Goal: Task Accomplishment & Management: Use online tool/utility

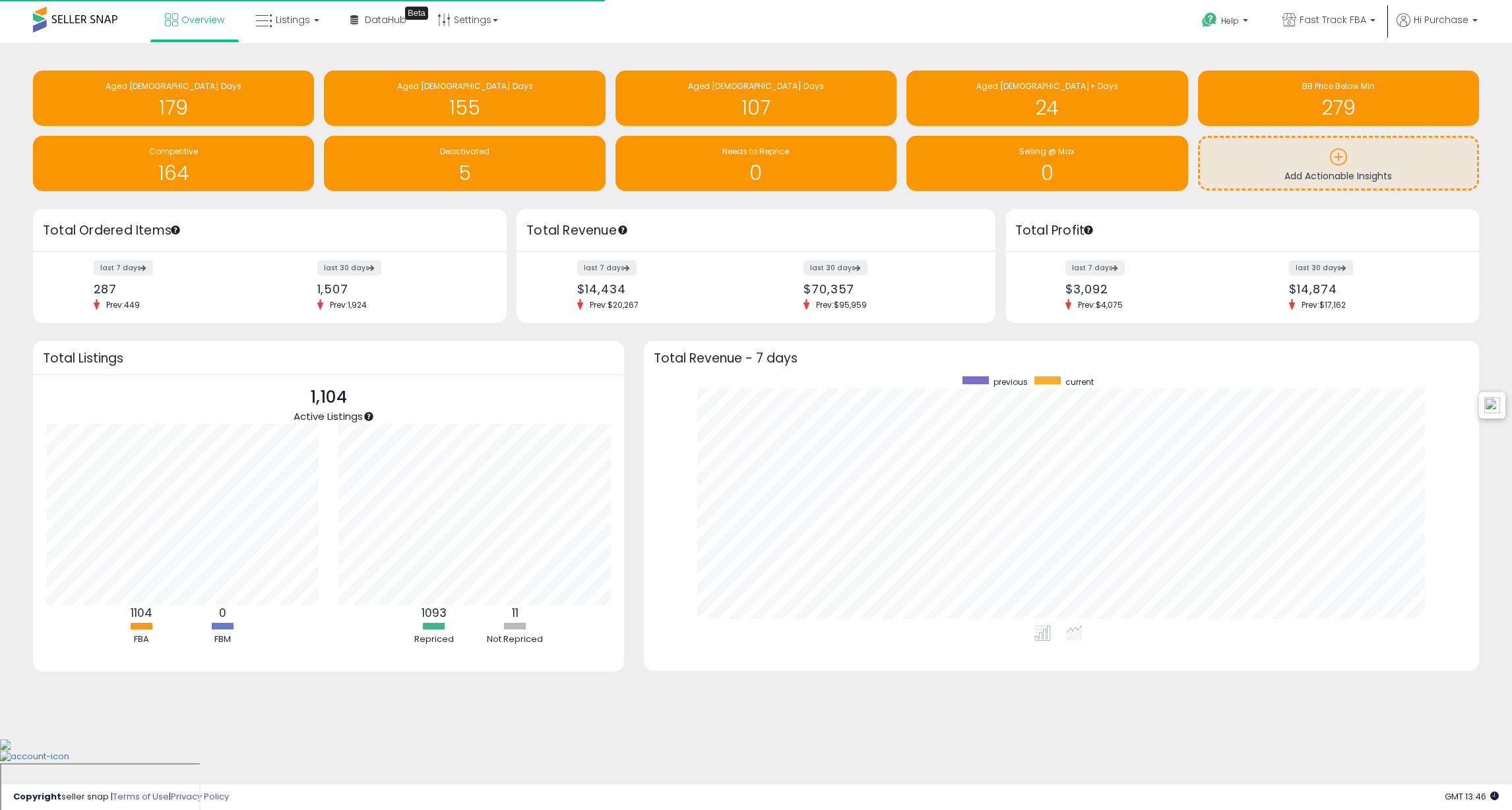
scroll to position [249, 808]
click at [1194, 202] on div "Retrieving insights data.. Aged 0-31 Days 179 Aged 31->60 Days 155 Aged 61->90 …" at bounding box center [756, 132] width 1465 height 153
click at [266, 27] on icon at bounding box center [263, 21] width 17 height 17
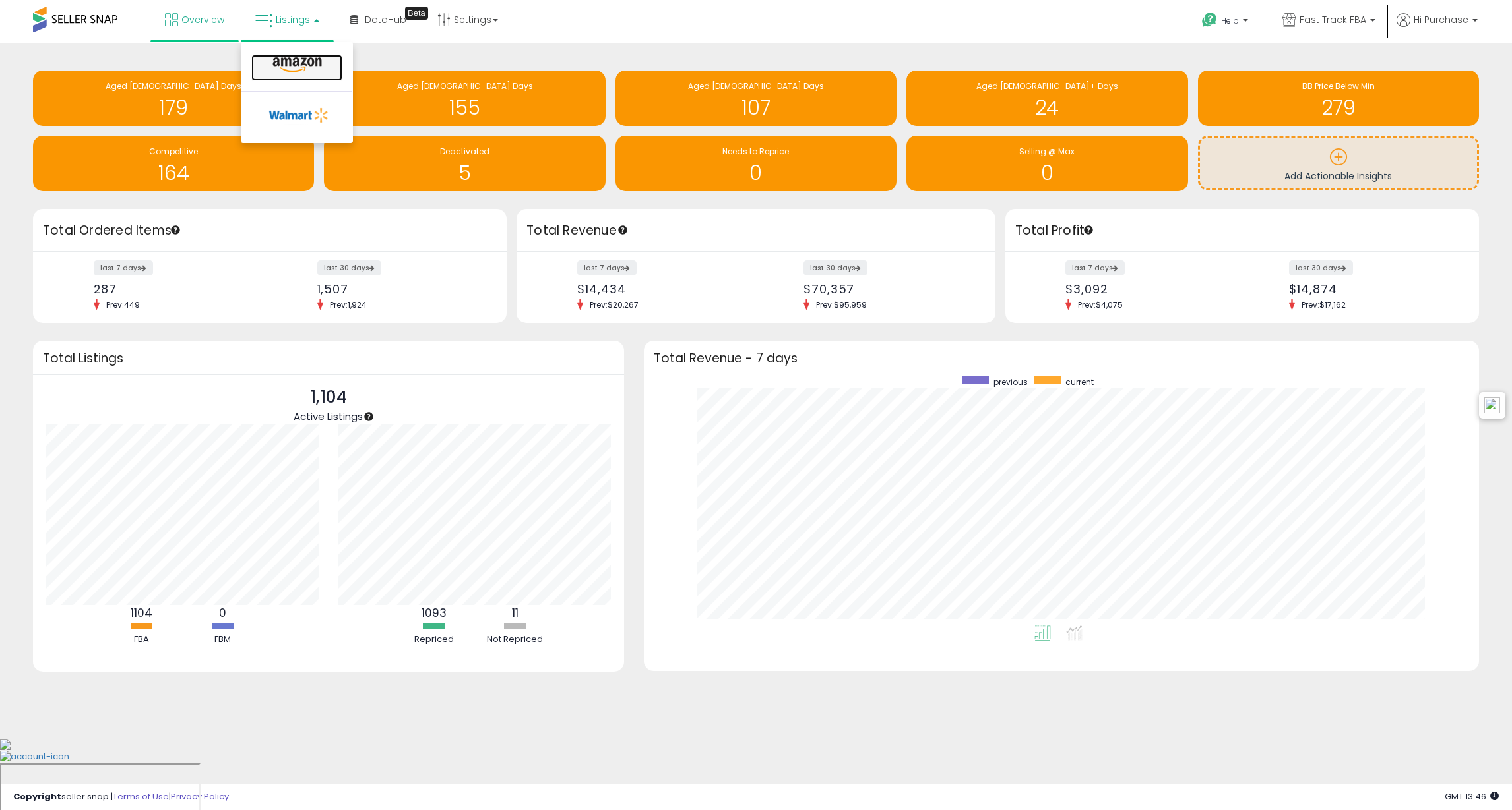
click at [291, 67] on icon at bounding box center [298, 65] width 58 height 17
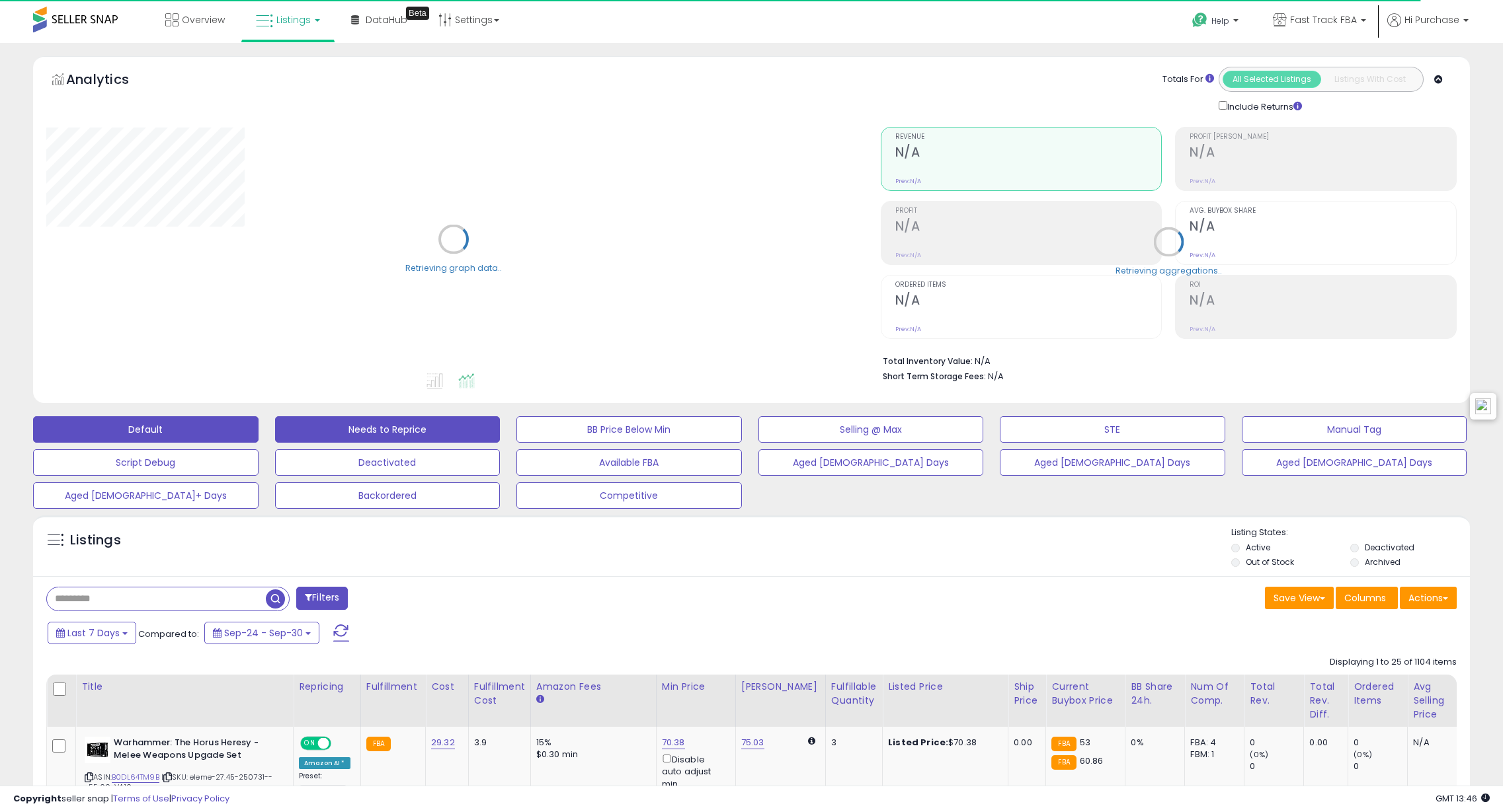
click at [360, 427] on button "Needs to Reprice" at bounding box center [388, 429] width 226 height 27
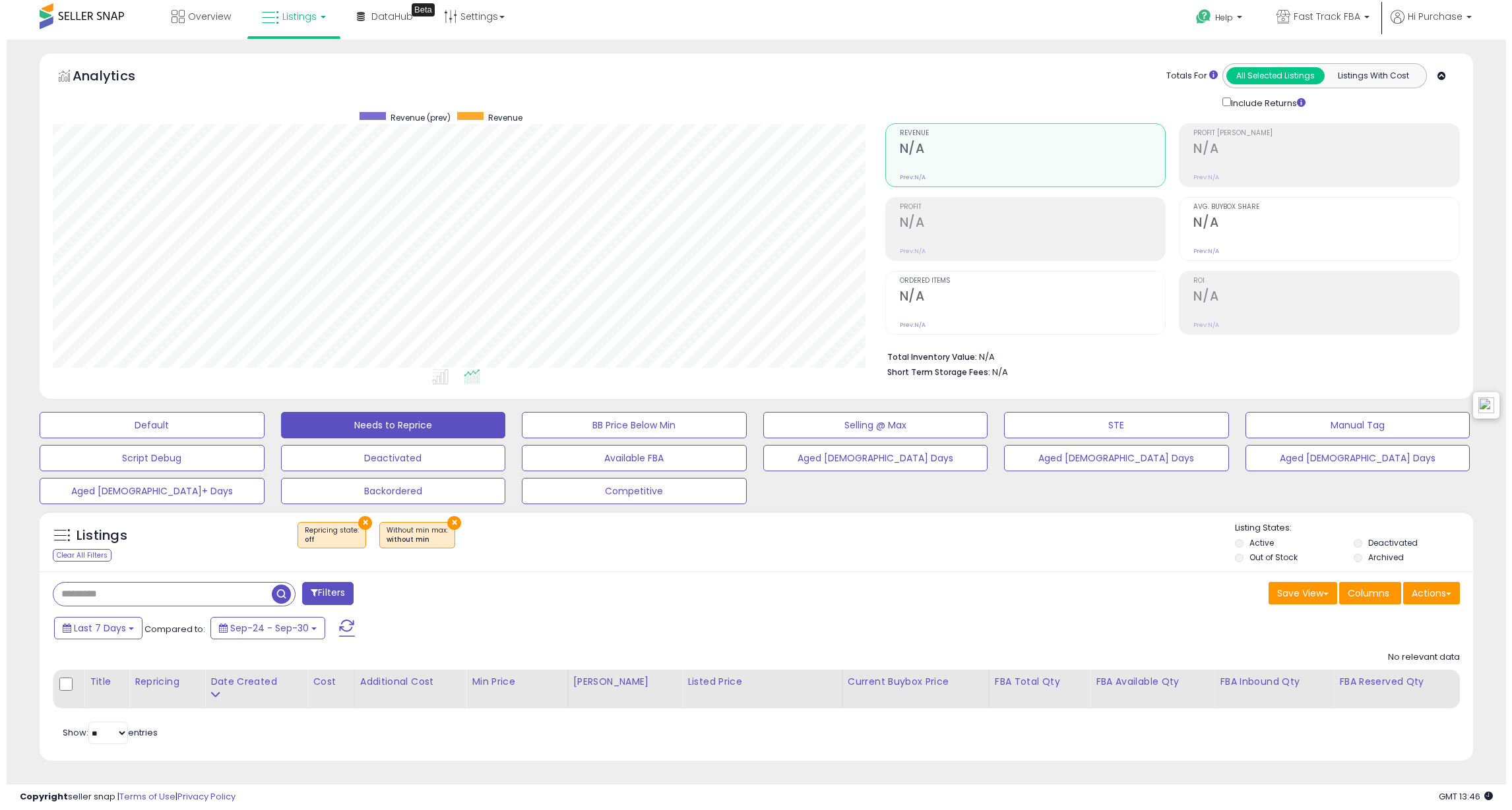
scroll to position [271, 832]
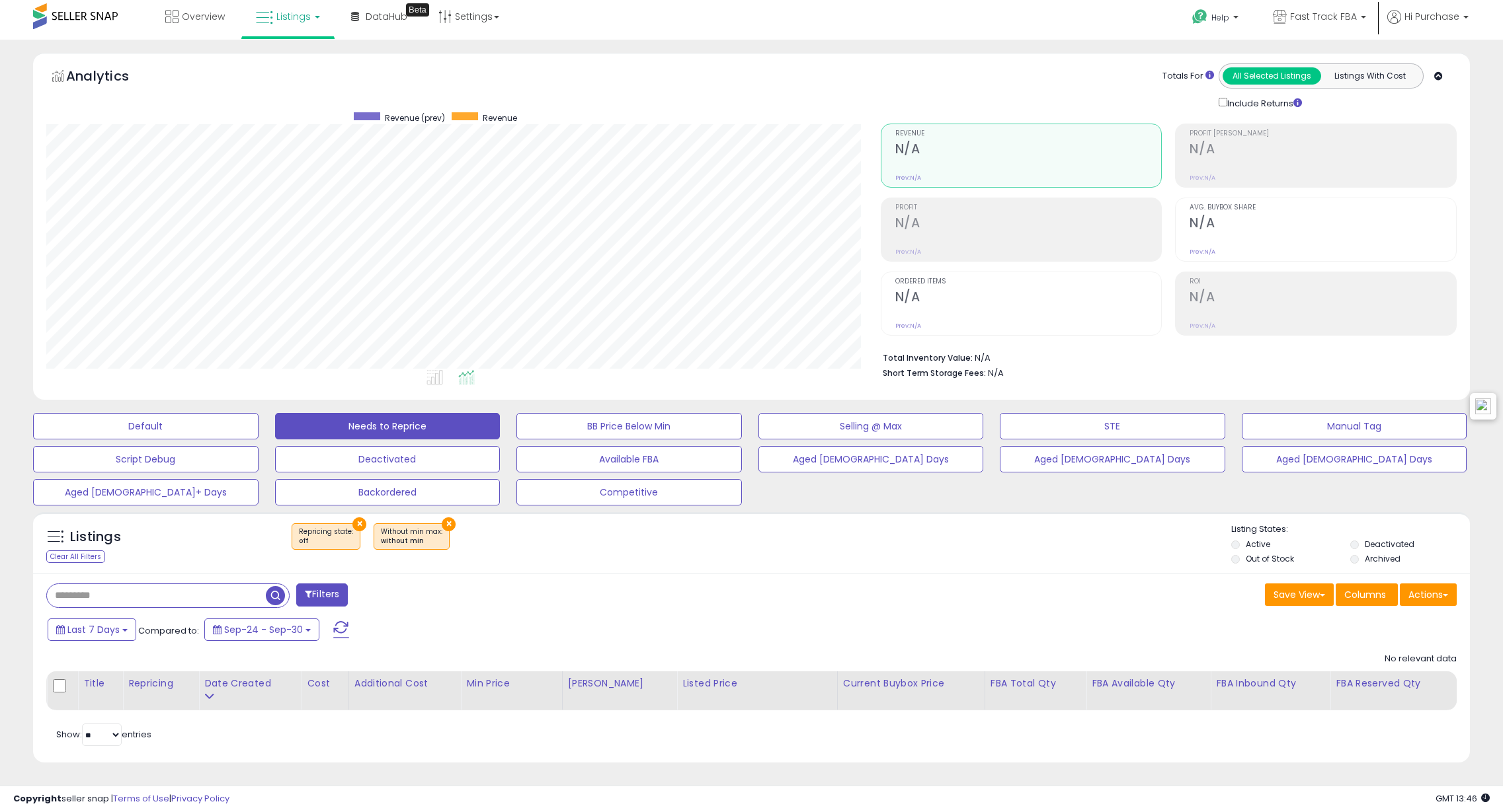
click at [669, 582] on div "Filters Save View Save As New View" at bounding box center [752, 667] width 1437 height 191
click at [1110, 426] on button "STE" at bounding box center [1113, 426] width 226 height 27
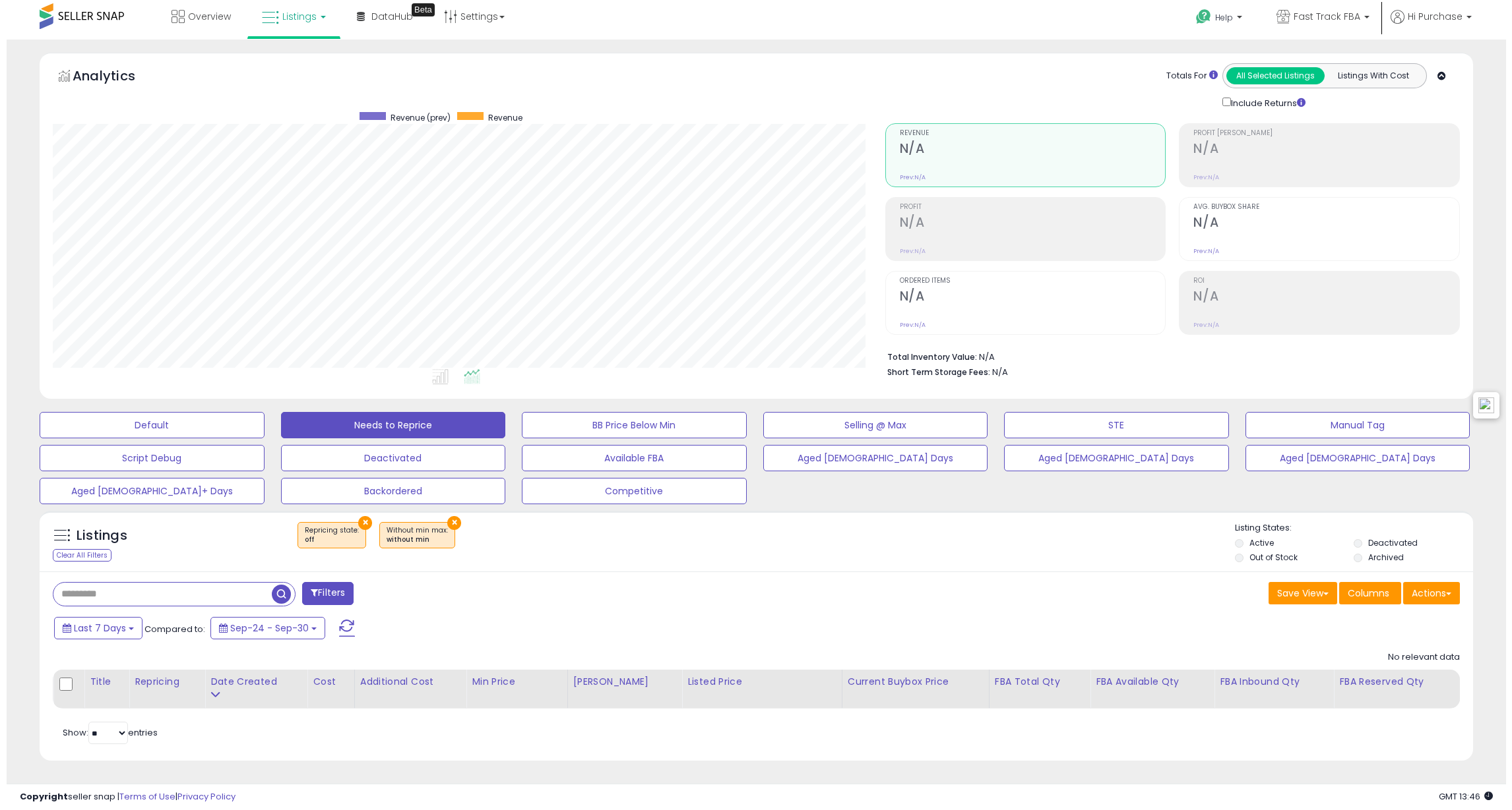
scroll to position [659029, 658663]
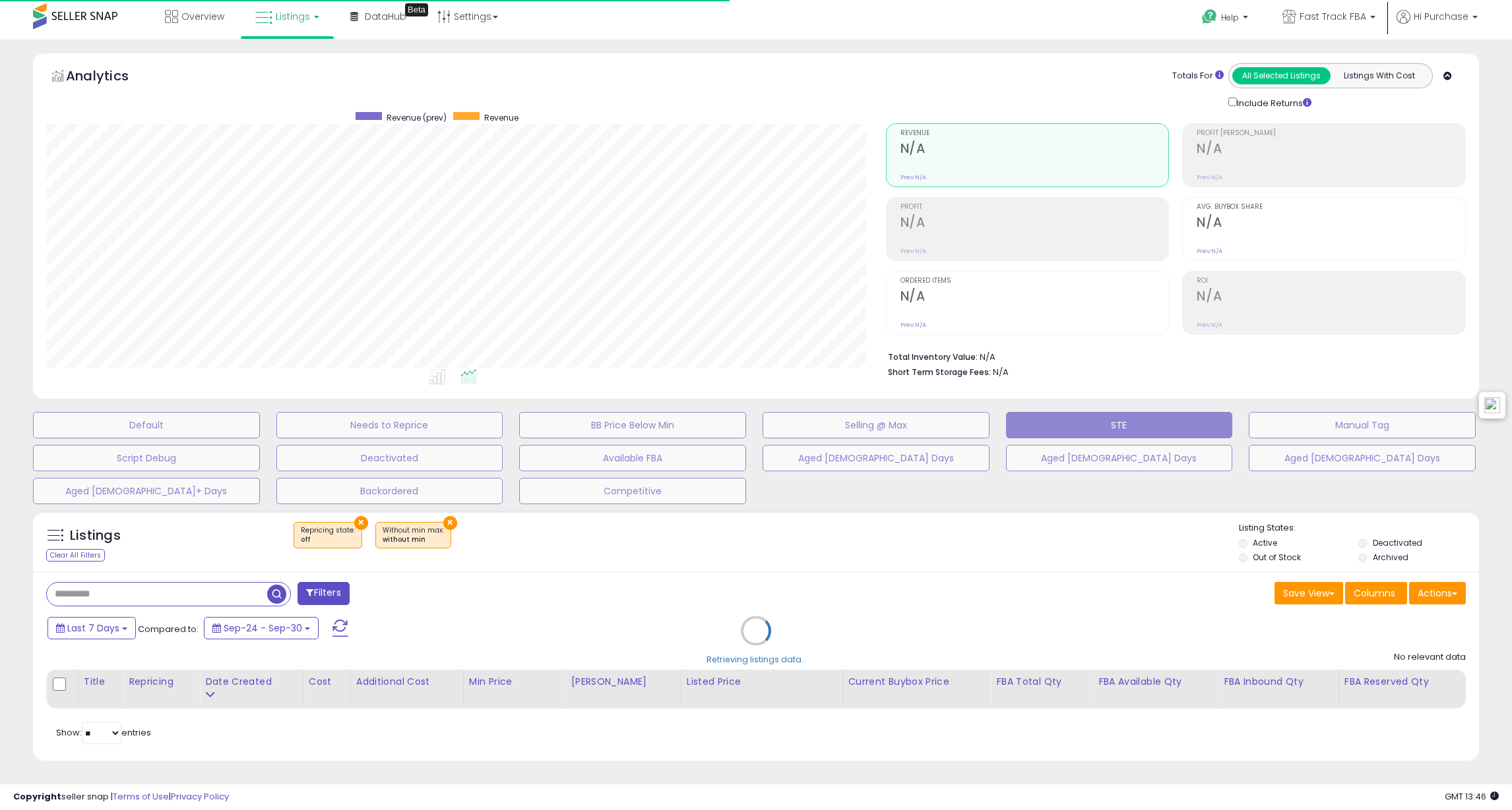
select select "**"
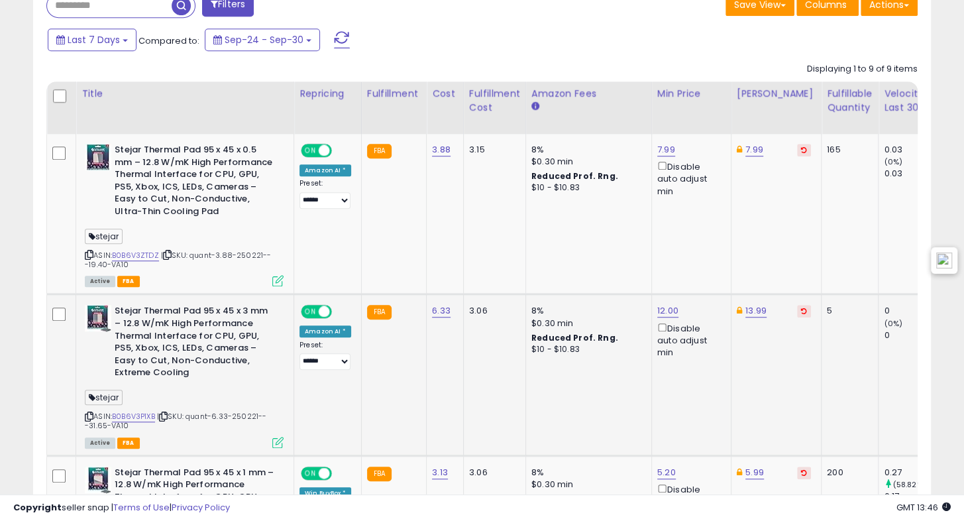
scroll to position [614, 0]
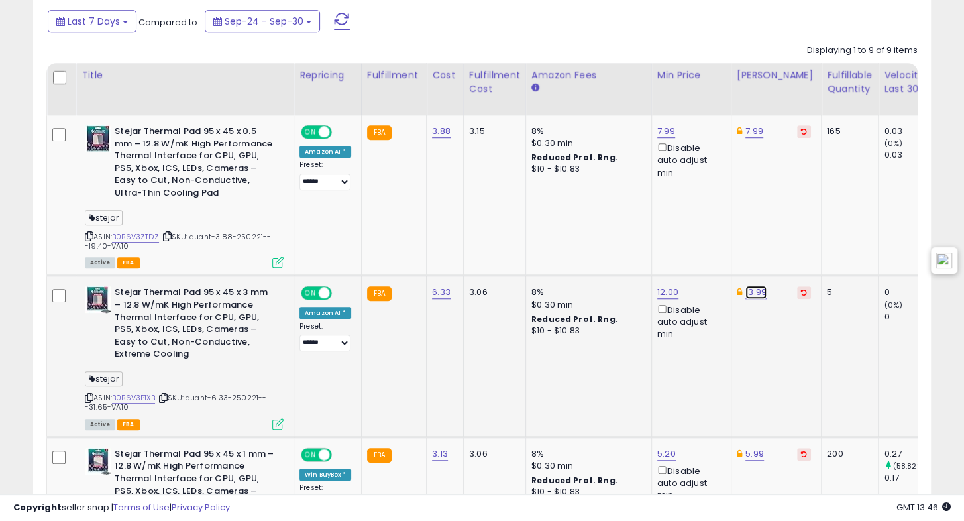
click at [749, 294] on link "13.99" at bounding box center [755, 292] width 21 height 13
drag, startPoint x: 733, startPoint y: 243, endPoint x: 573, endPoint y: 251, distance: 160.5
type input "*****"
click button "submit" at bounding box center [790, 247] width 23 height 20
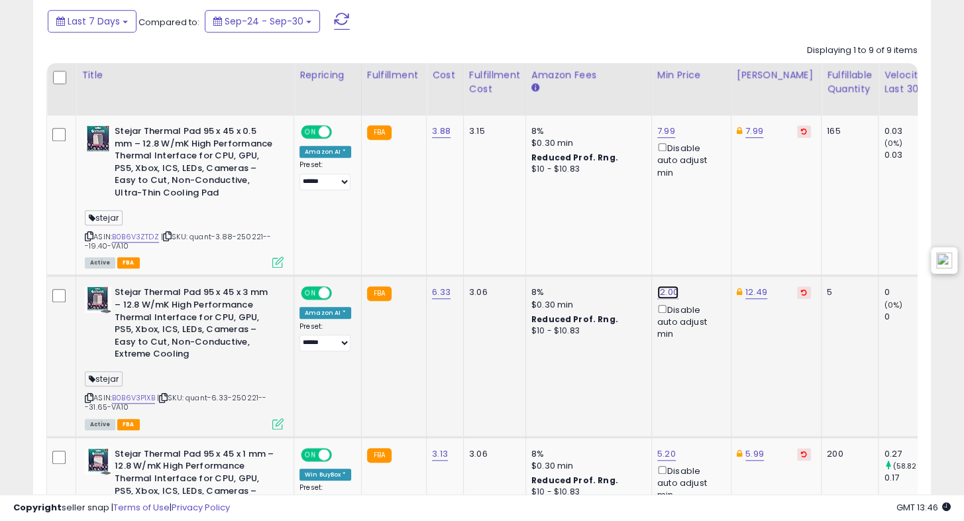
click at [662, 296] on link "12.00" at bounding box center [667, 292] width 21 height 13
click at [584, 242] on input "*****" at bounding box center [626, 248] width 118 height 23
drag, startPoint x: 621, startPoint y: 237, endPoint x: 509, endPoint y: 240, distance: 112.7
type input "*****"
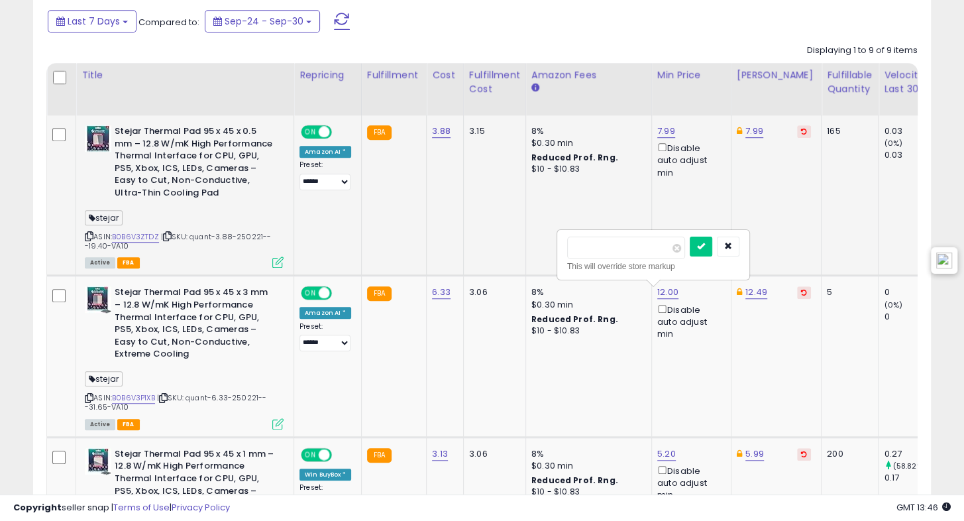
click button "submit" at bounding box center [701, 247] width 23 height 20
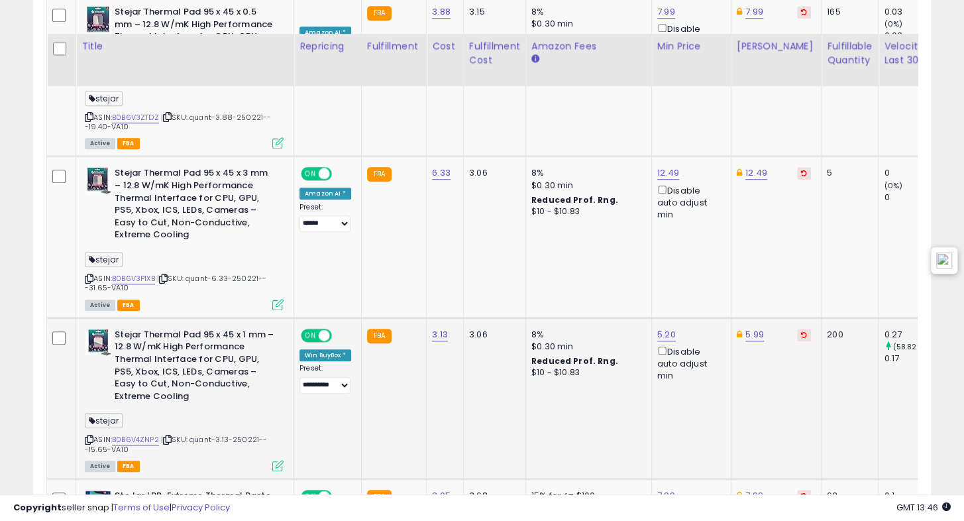
scroll to position [773, 0]
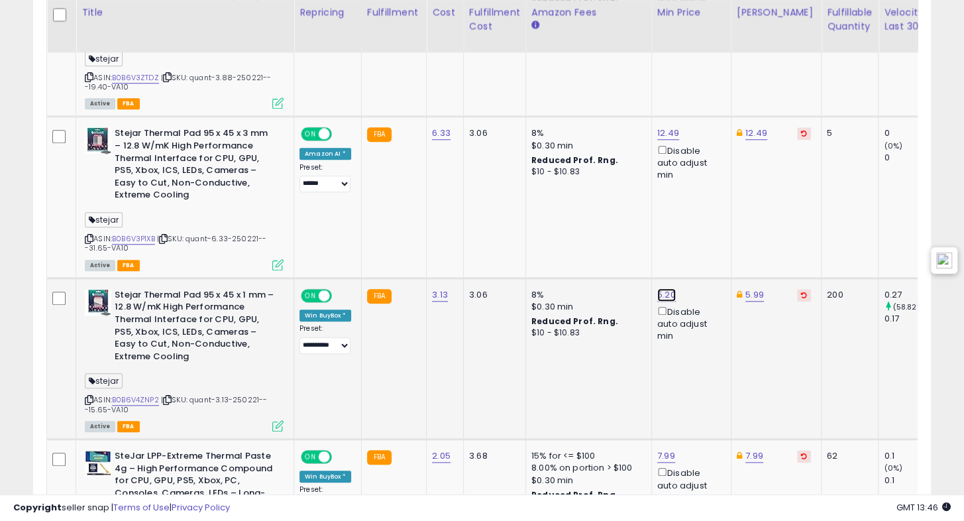
click at [664, 294] on link "5.20" at bounding box center [666, 294] width 19 height 13
drag, startPoint x: 536, startPoint y: 242, endPoint x: 490, endPoint y: 216, distance: 53.1
type input "****"
click button "submit" at bounding box center [699, 249] width 23 height 20
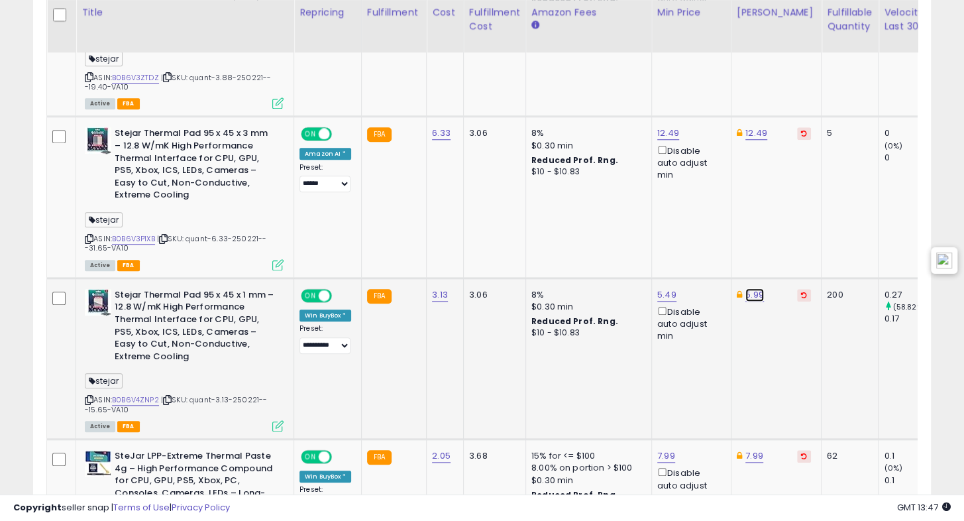
click at [751, 295] on link "5.99" at bounding box center [754, 294] width 19 height 13
drag, startPoint x: 694, startPoint y: 251, endPoint x: 517, endPoint y: 254, distance: 176.3
type input "****"
click button "submit" at bounding box center [788, 249] width 23 height 20
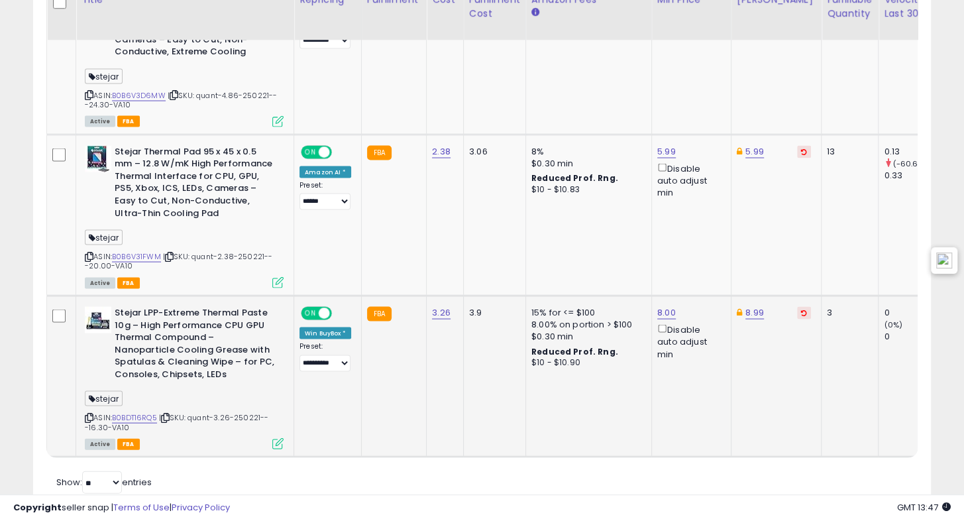
scroll to position [1727, 0]
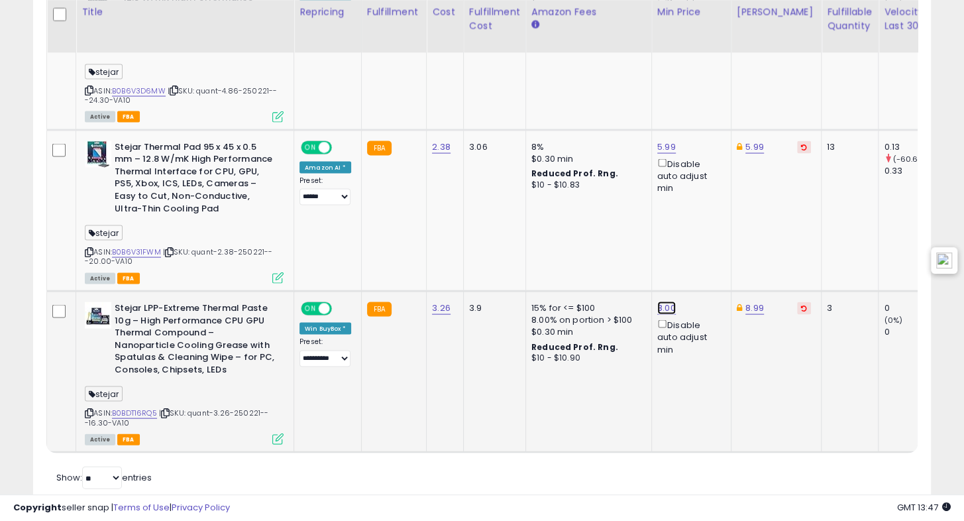
click at [657, 303] on link "8.00" at bounding box center [666, 307] width 19 height 13
drag, startPoint x: 407, startPoint y: 288, endPoint x: 272, endPoint y: 272, distance: 136.2
type input "****"
click button "submit" at bounding box center [699, 260] width 23 height 20
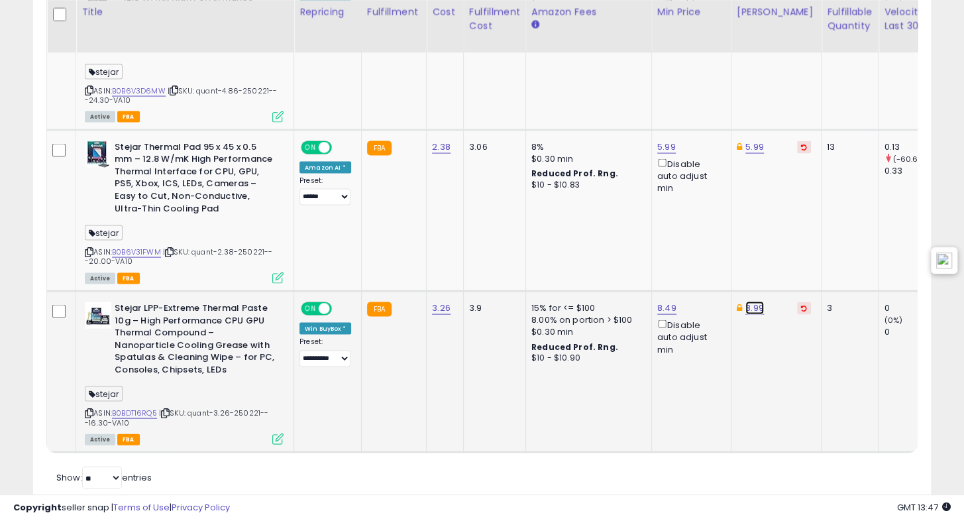
click at [753, 304] on link "8.99" at bounding box center [754, 307] width 19 height 13
drag, startPoint x: 682, startPoint y: 260, endPoint x: 567, endPoint y: 263, distance: 114.7
type input "****"
click button "submit" at bounding box center [788, 260] width 23 height 20
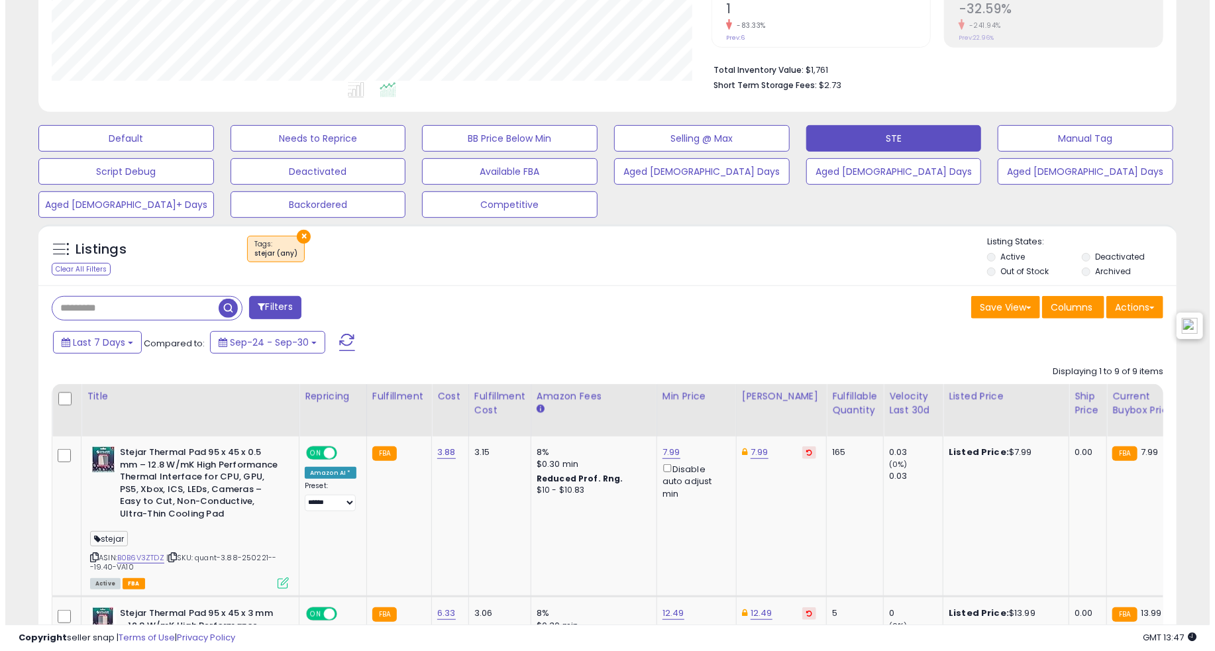
scroll to position [46, 0]
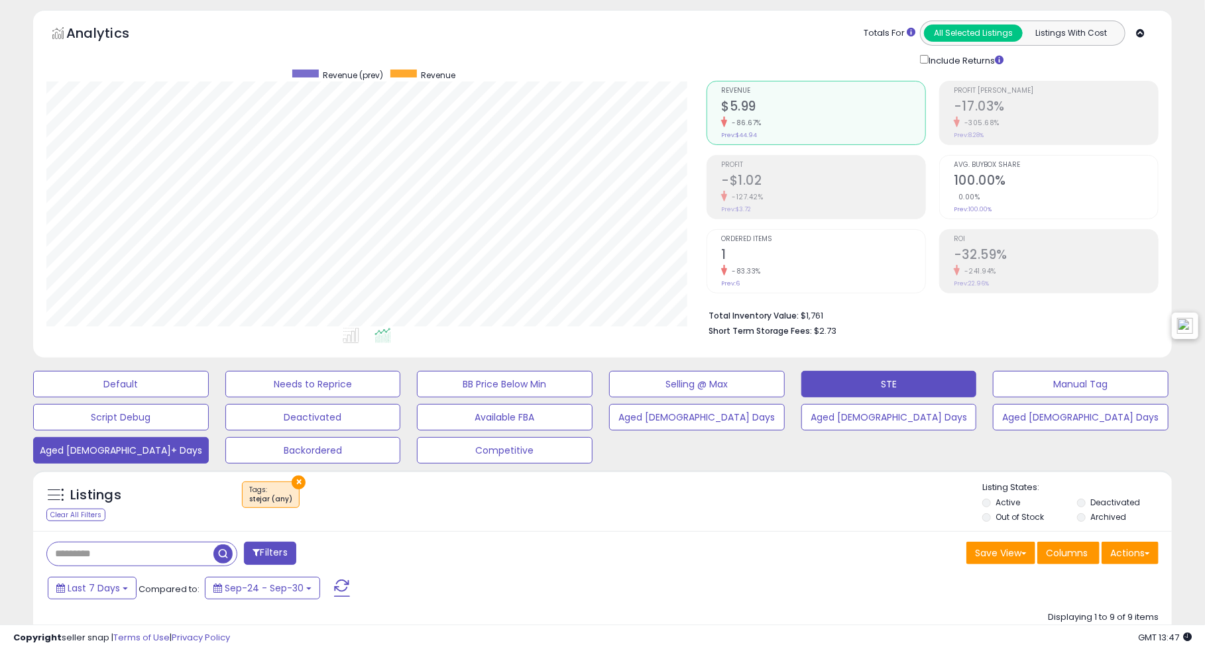
click at [118, 456] on button "Aged [DEMOGRAPHIC_DATA]+ Days" at bounding box center [121, 450] width 176 height 27
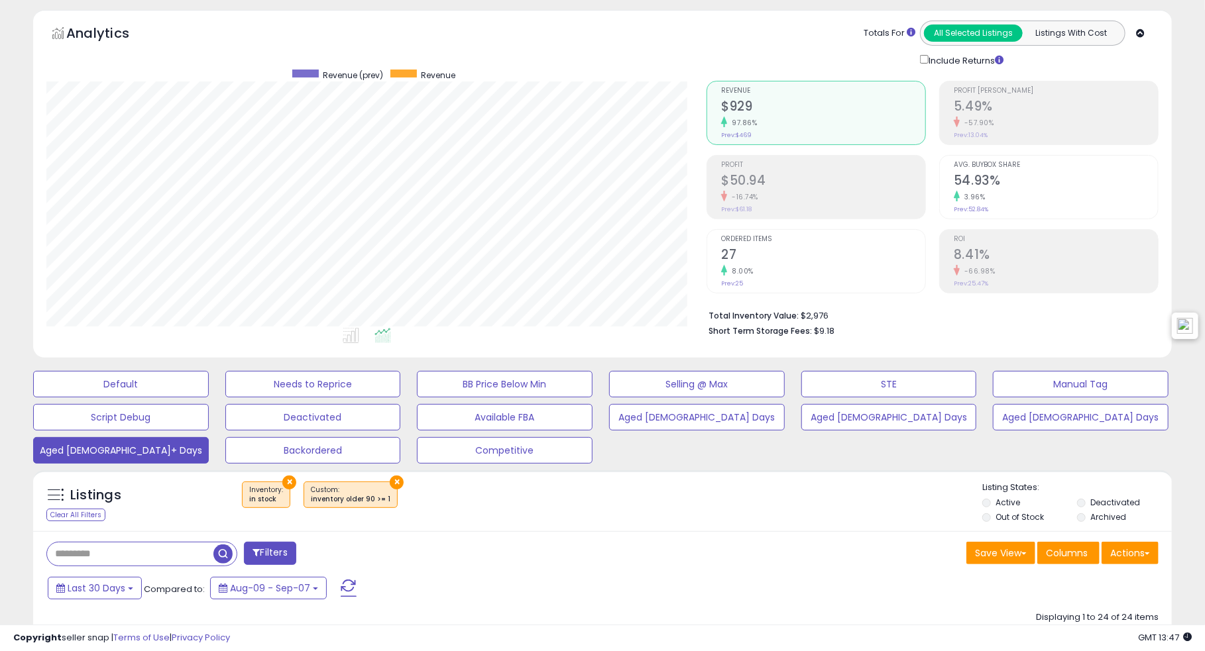
scroll to position [271, 660]
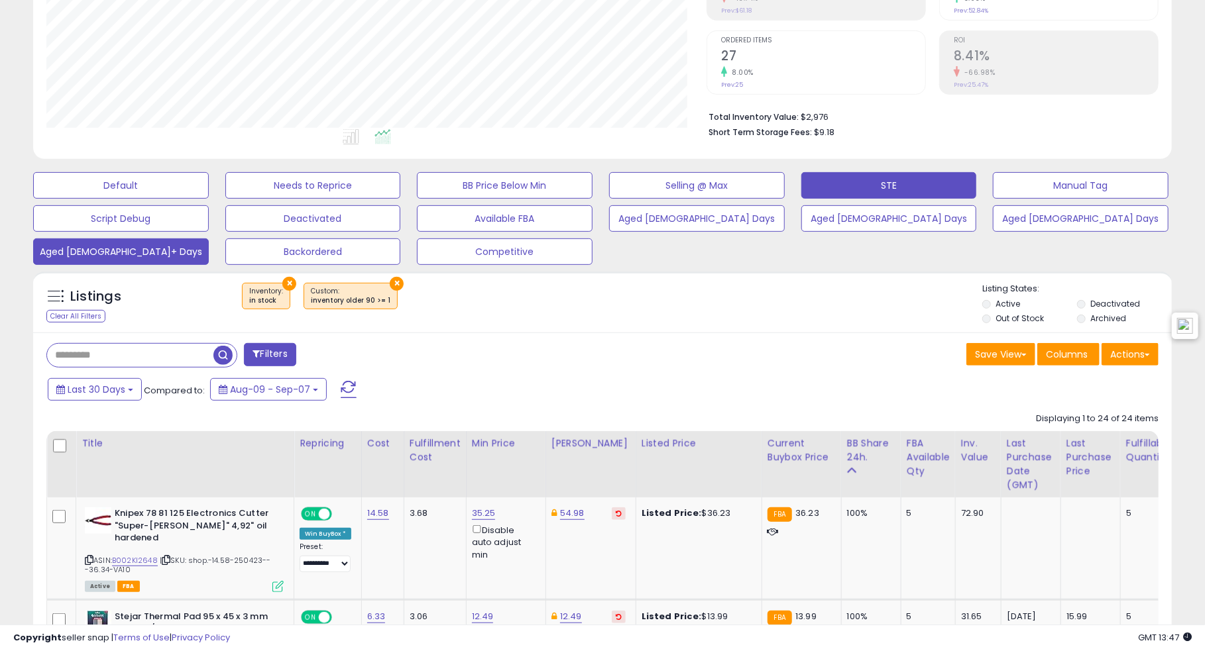
click at [833, 185] on button "STE" at bounding box center [889, 185] width 176 height 27
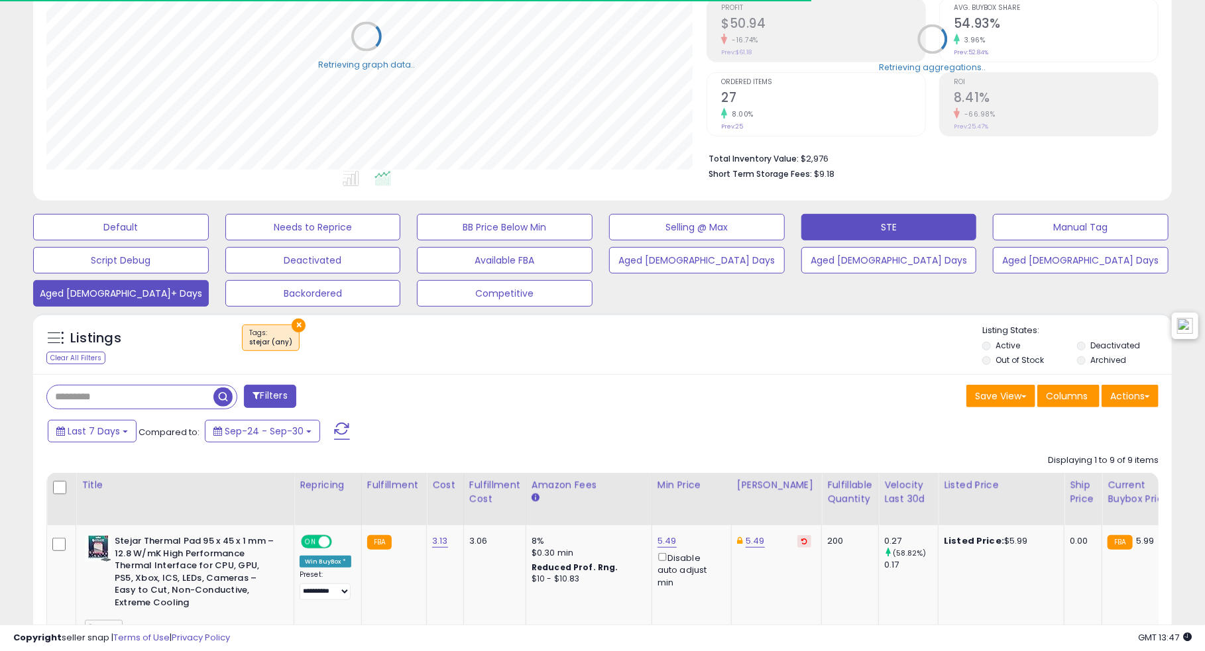
scroll to position [662283, 661894]
click at [145, 291] on button "Aged [DEMOGRAPHIC_DATA]+ Days" at bounding box center [121, 293] width 176 height 27
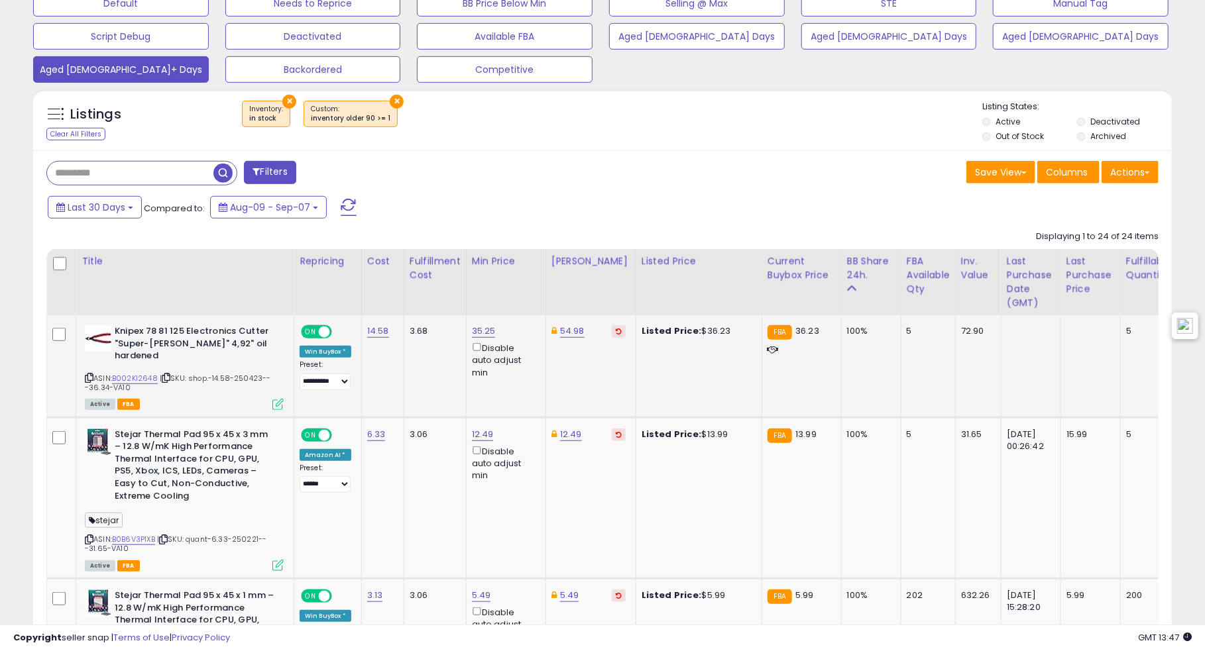
scroll to position [0, 0]
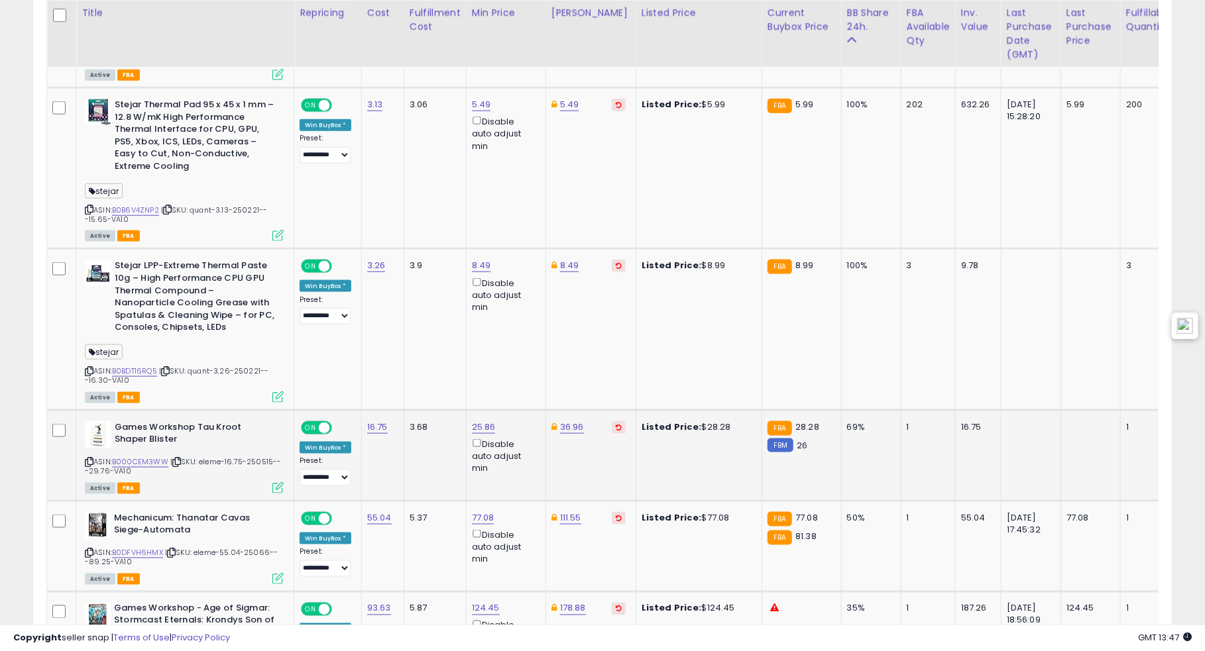
click at [612, 421] on button at bounding box center [619, 427] width 14 height 13
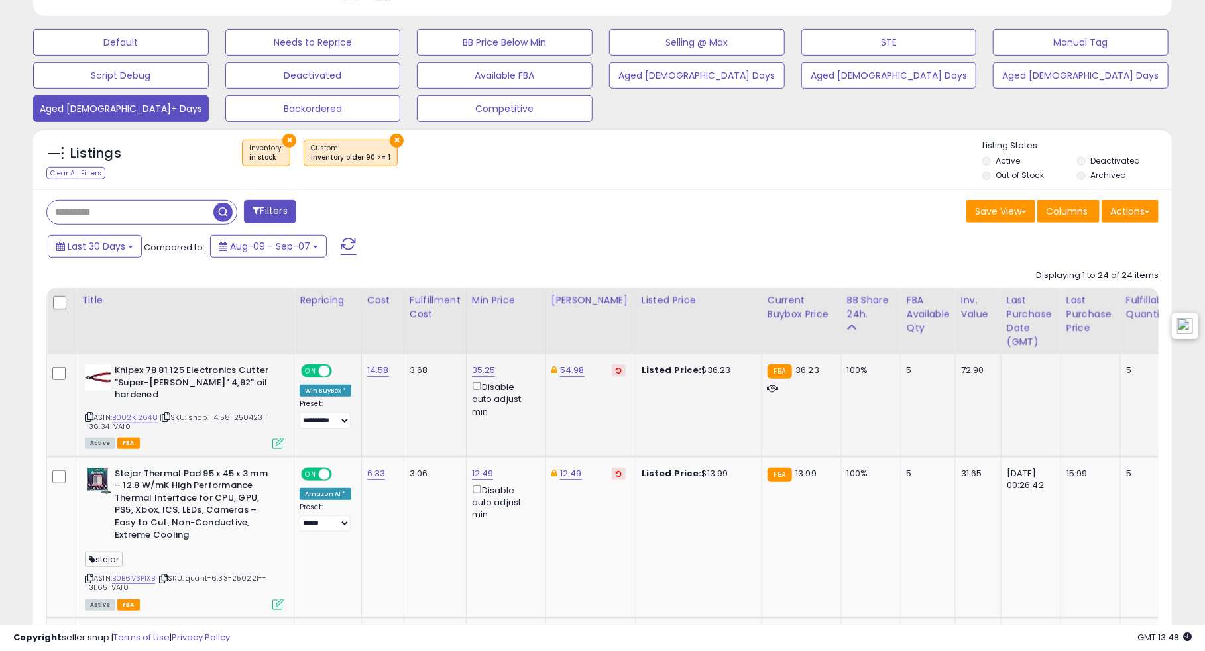
click at [616, 367] on icon at bounding box center [619, 370] width 6 height 7
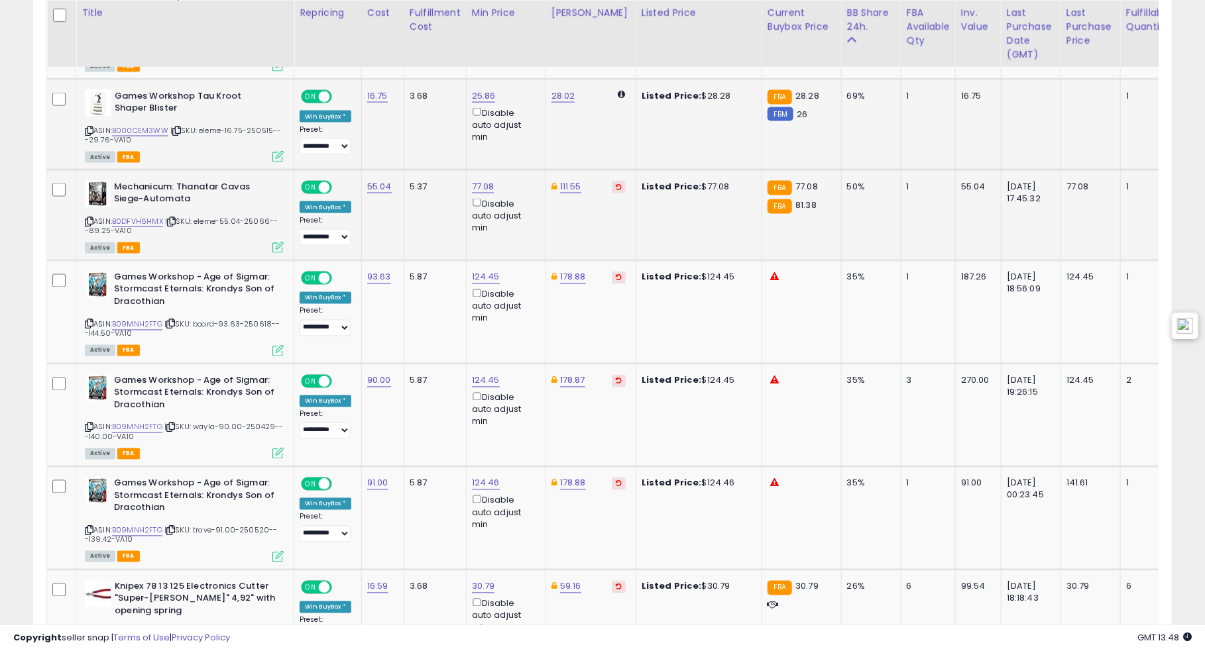
click at [612, 181] on button at bounding box center [619, 187] width 14 height 13
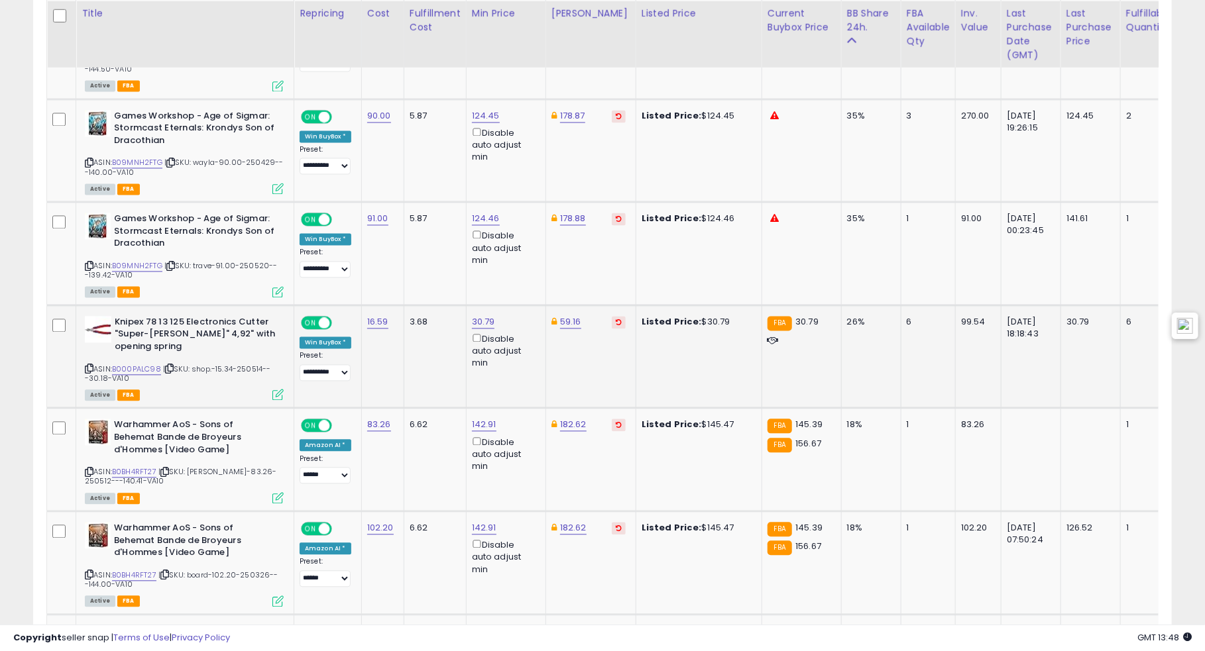
click at [616, 319] on icon at bounding box center [619, 322] width 6 height 7
click at [612, 213] on button at bounding box center [619, 219] width 14 height 13
click at [598, 99] on td "178.87" at bounding box center [590, 150] width 90 height 103
click at [616, 113] on icon at bounding box center [619, 116] width 6 height 7
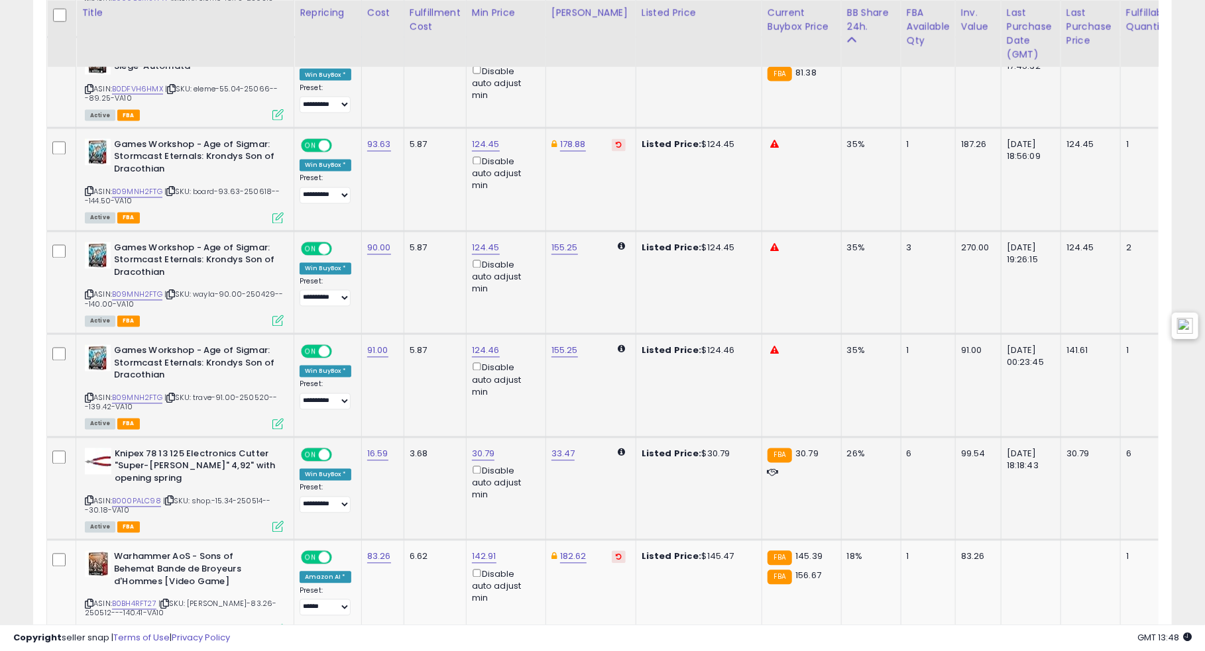
drag, startPoint x: 599, startPoint y: 129, endPoint x: 608, endPoint y: 137, distance: 11.7
click at [612, 139] on button at bounding box center [619, 145] width 14 height 13
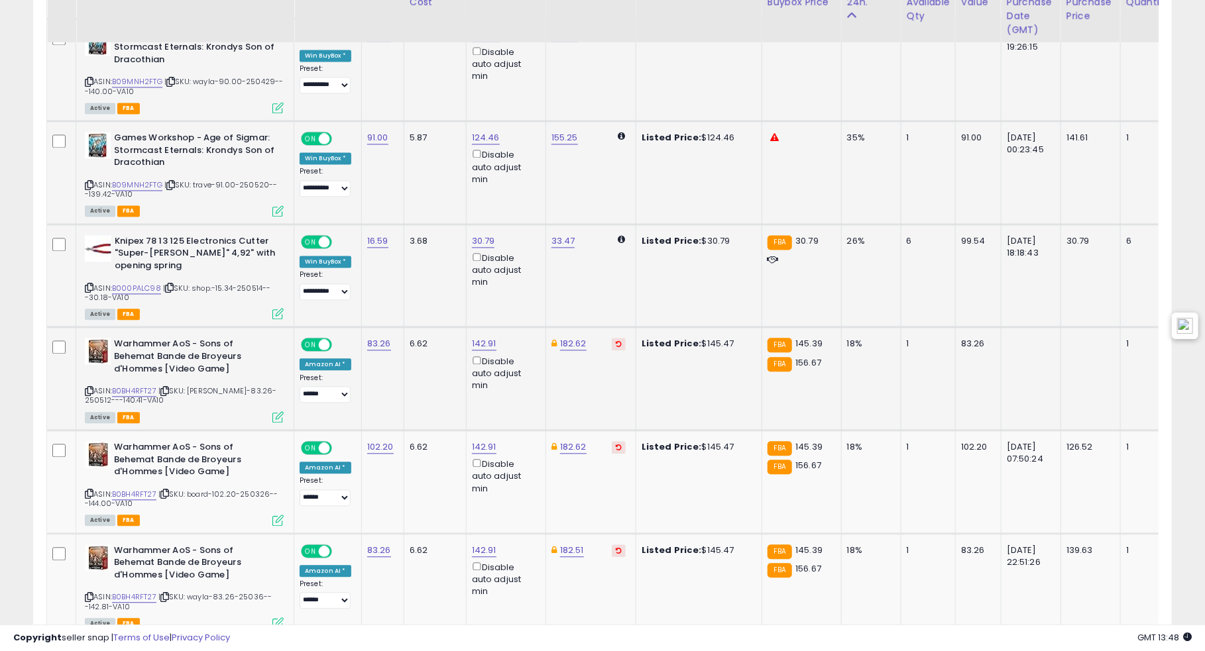
scroll to position [1647, 0]
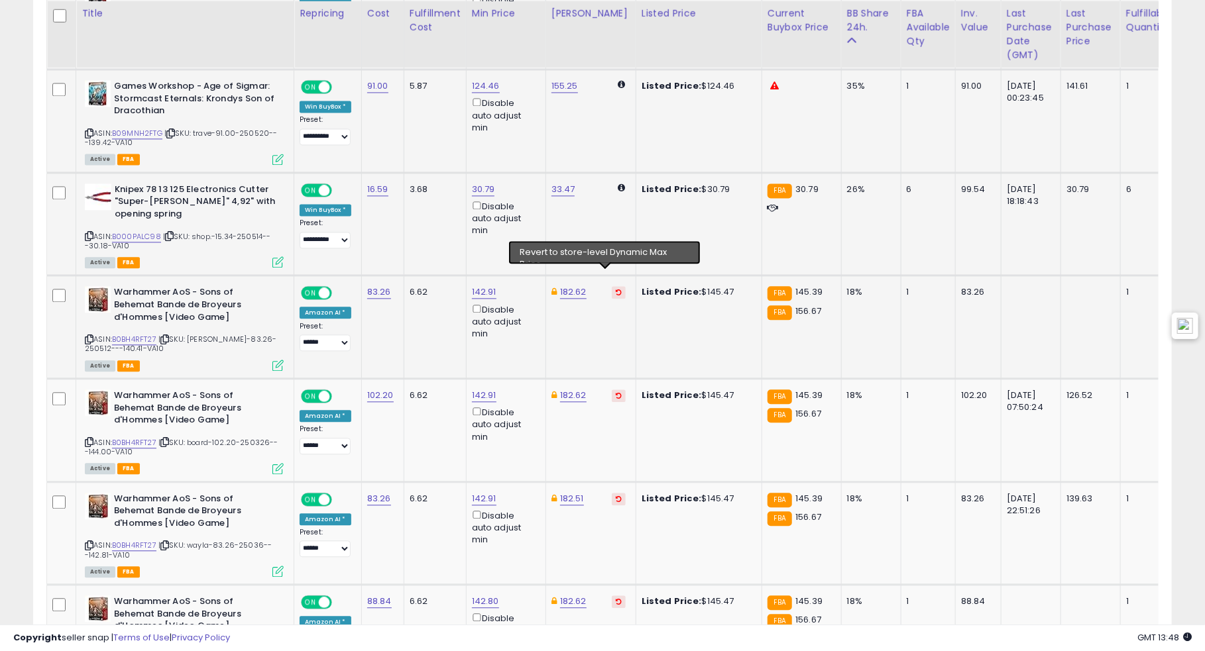
click at [616, 289] on icon at bounding box center [619, 292] width 6 height 7
click at [612, 390] on button at bounding box center [619, 396] width 14 height 13
click at [612, 493] on button at bounding box center [619, 499] width 14 height 13
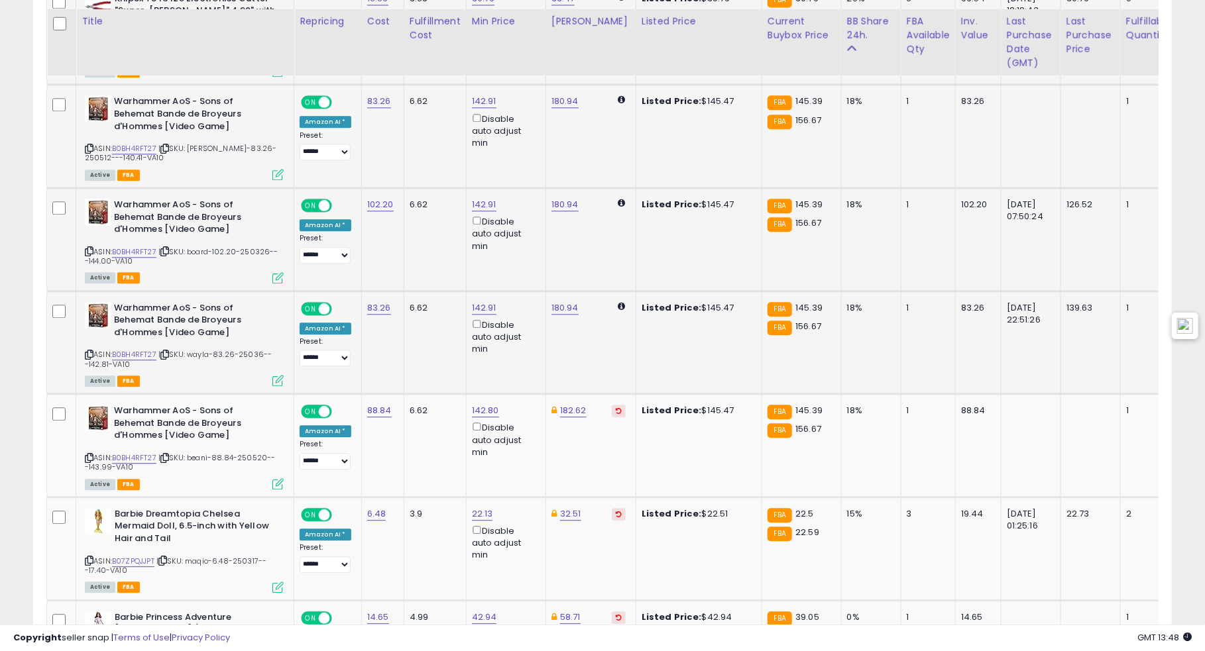
scroll to position [1846, 0]
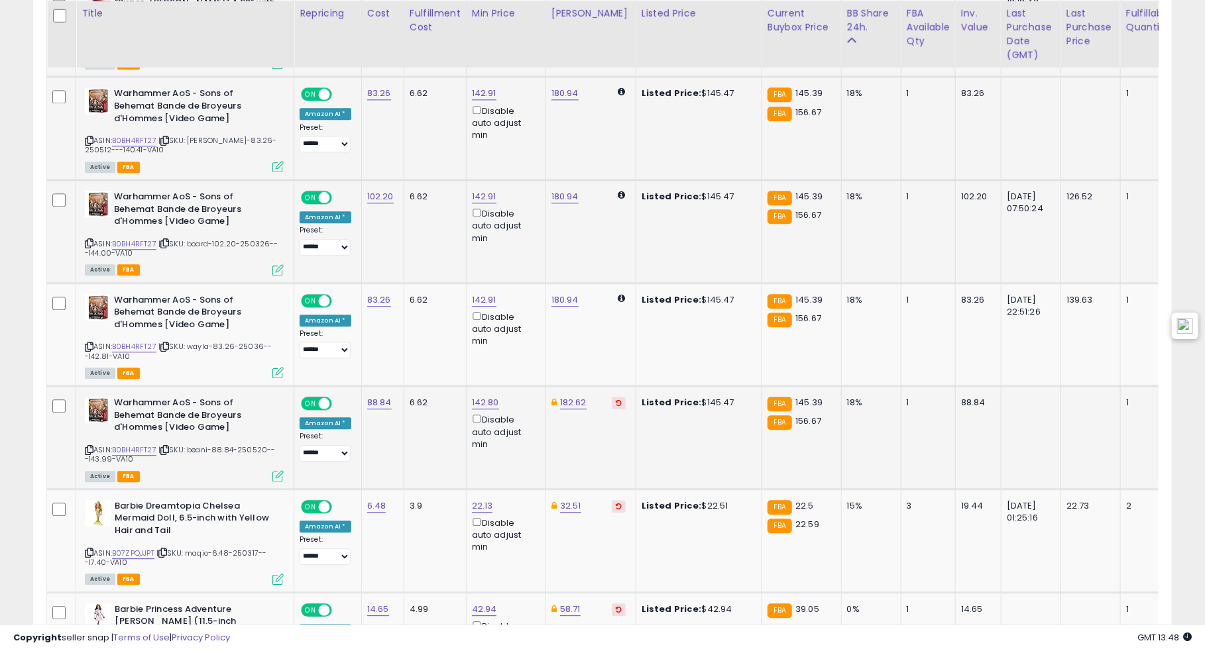
click at [616, 400] on icon at bounding box center [619, 403] width 6 height 7
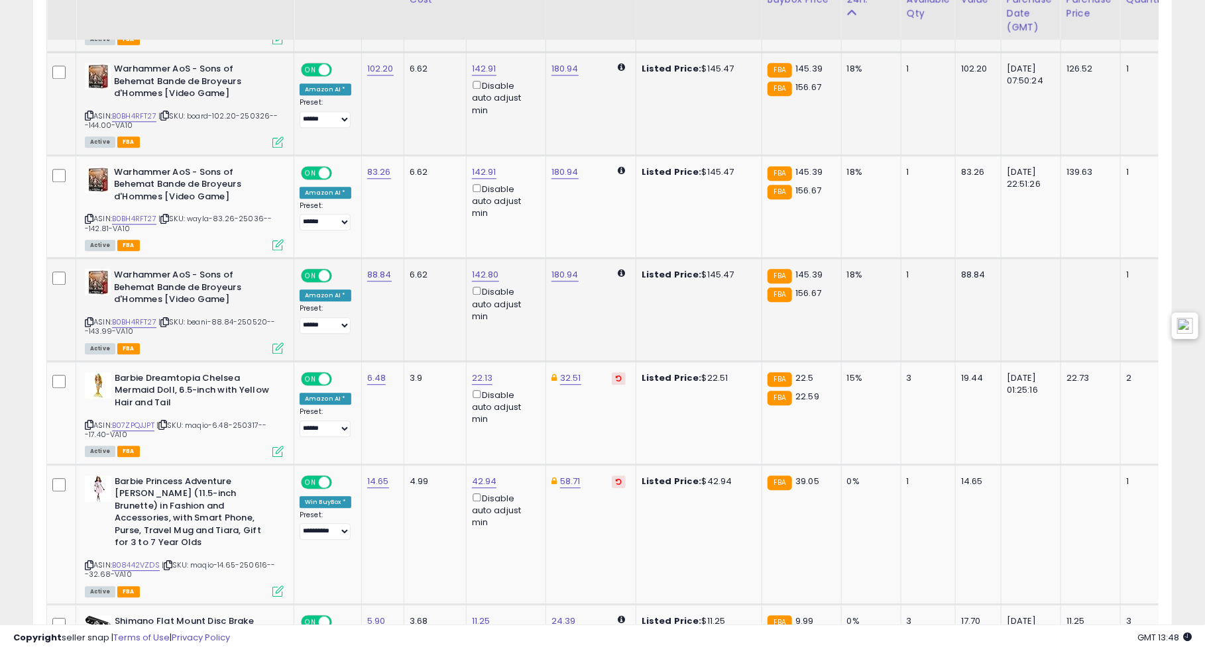
scroll to position [1978, 0]
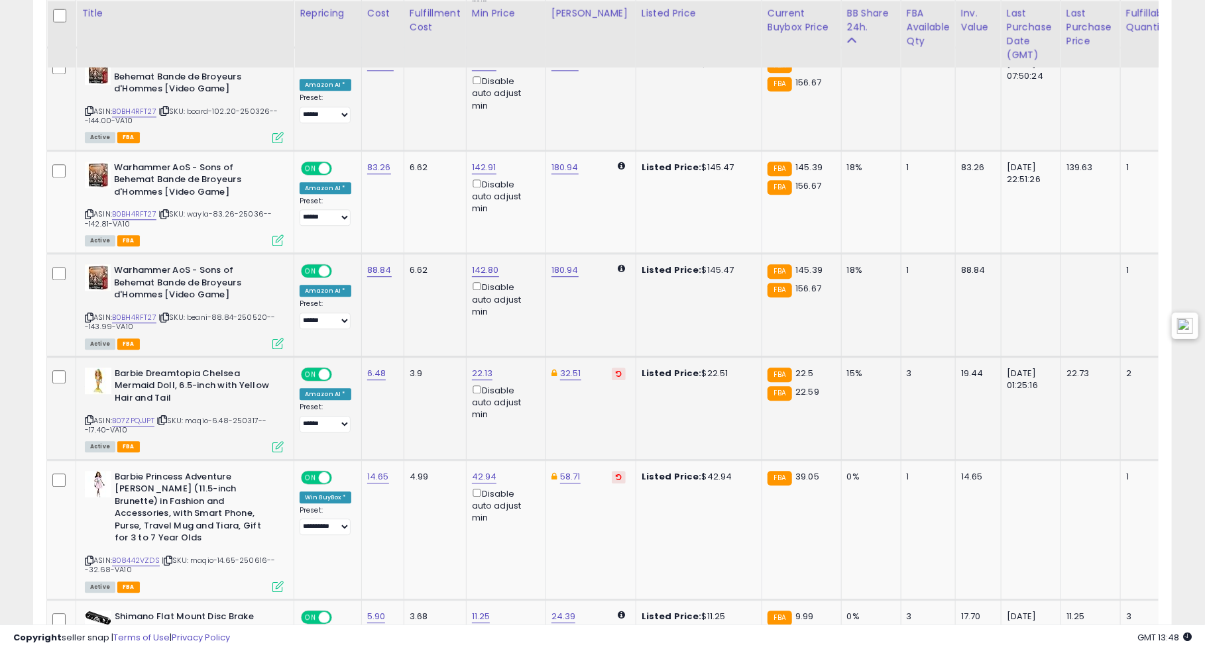
click at [616, 370] on icon at bounding box center [619, 373] width 6 height 7
click at [616, 474] on icon at bounding box center [619, 477] width 6 height 7
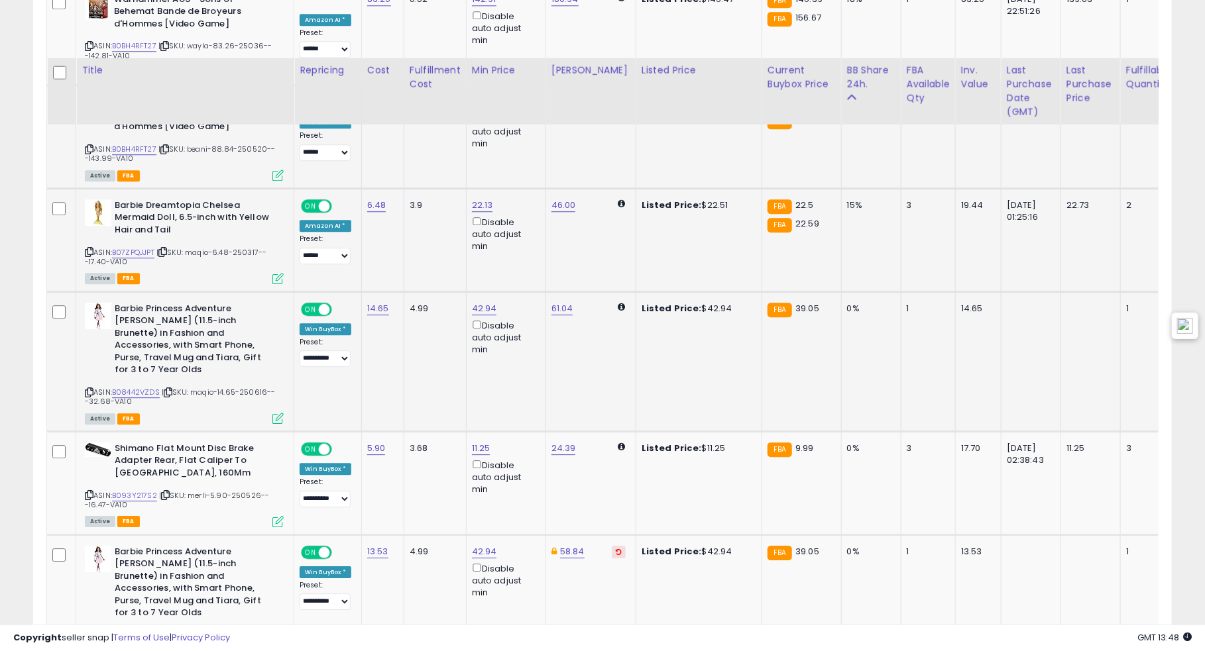
scroll to position [2243, 0]
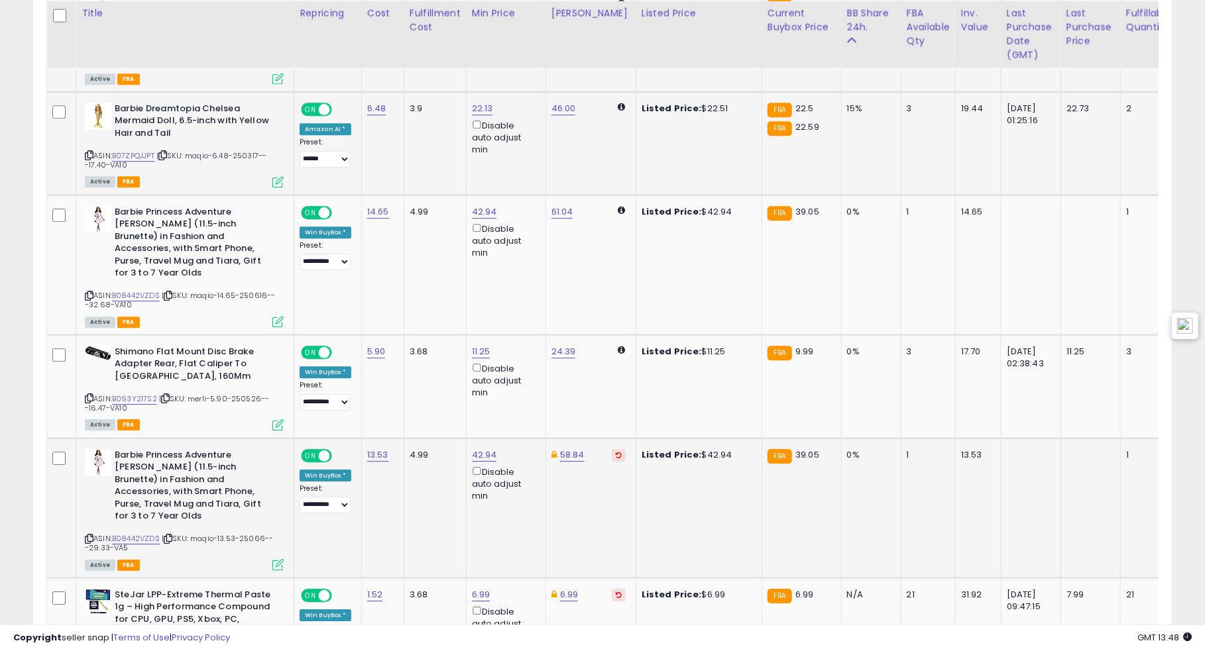
click at [616, 452] on icon at bounding box center [619, 455] width 6 height 7
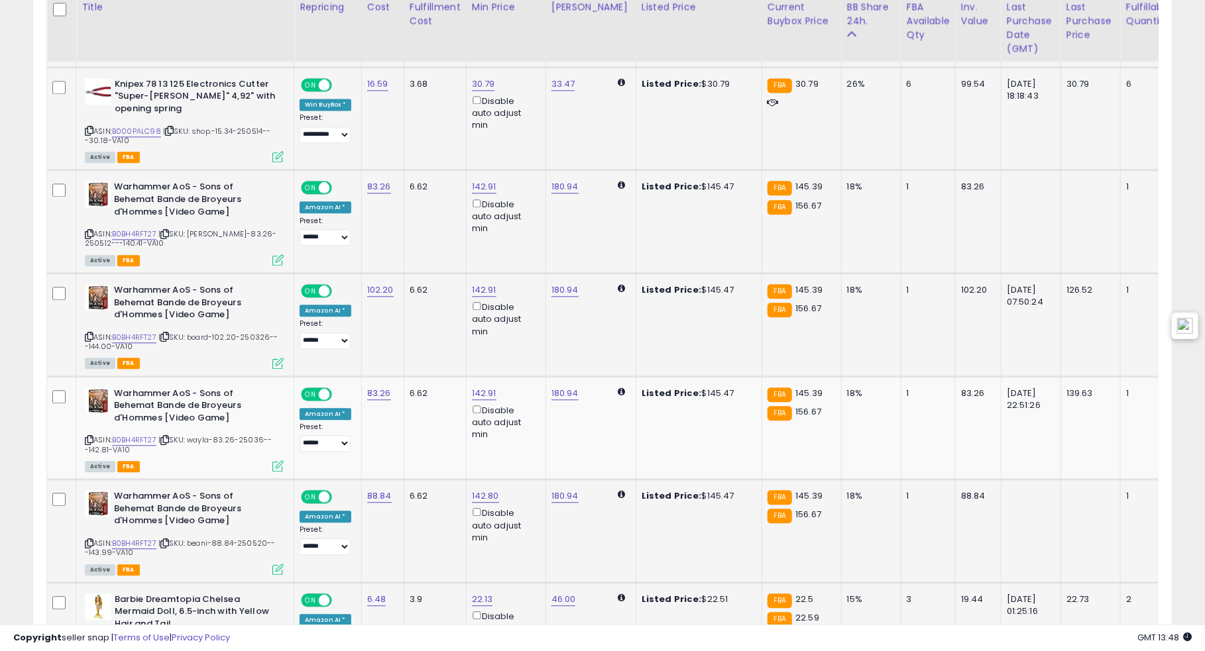
scroll to position [1746, 0]
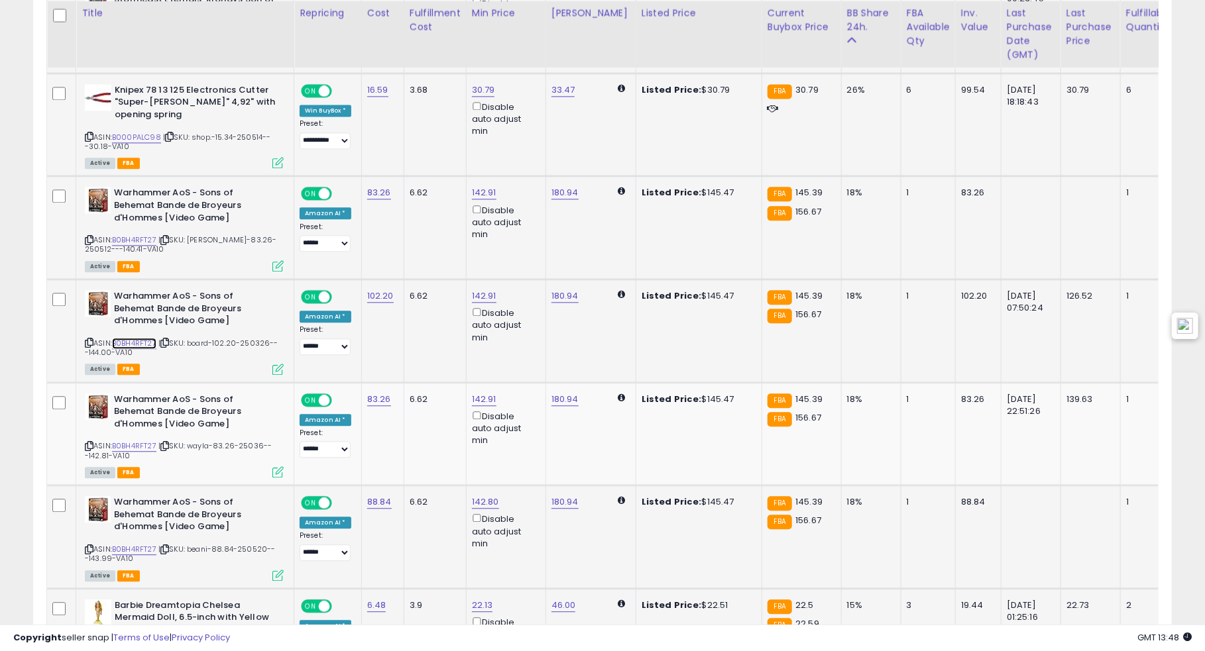
click at [132, 338] on link "B0BH4RFT27" at bounding box center [134, 343] width 44 height 11
click at [85, 237] on icon at bounding box center [89, 240] width 9 height 7
click at [1178, 330] on img at bounding box center [1185, 326] width 16 height 16
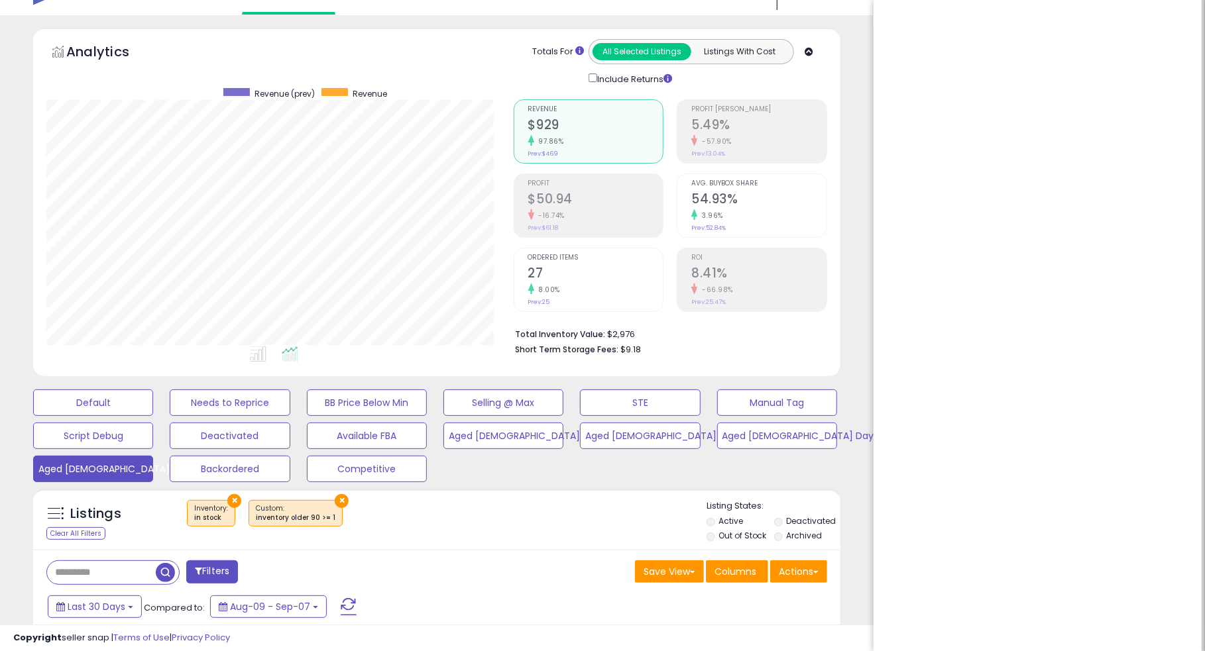
scroll to position [24, 0]
